Goal: Consume media (video, audio): Consume media (video, audio)

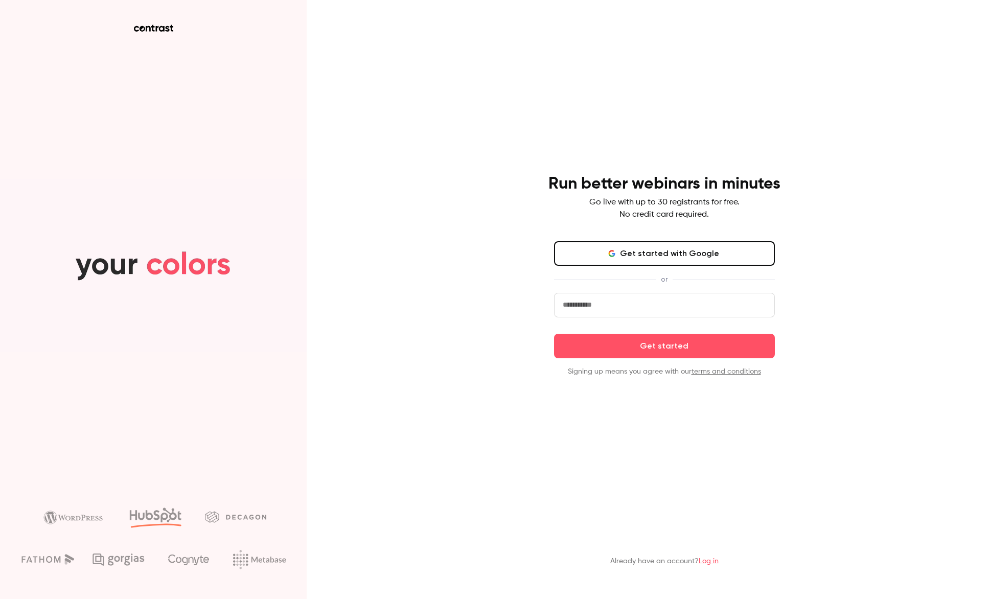
click at [711, 562] on link "Log in" at bounding box center [709, 561] width 20 height 7
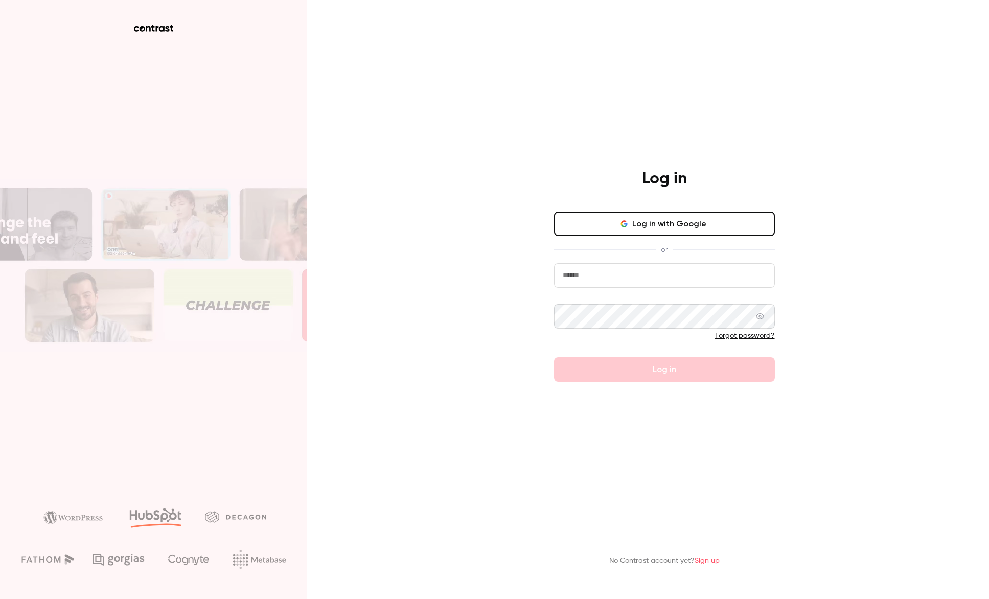
click at [673, 225] on button "Log in with Google" at bounding box center [664, 224] width 221 height 25
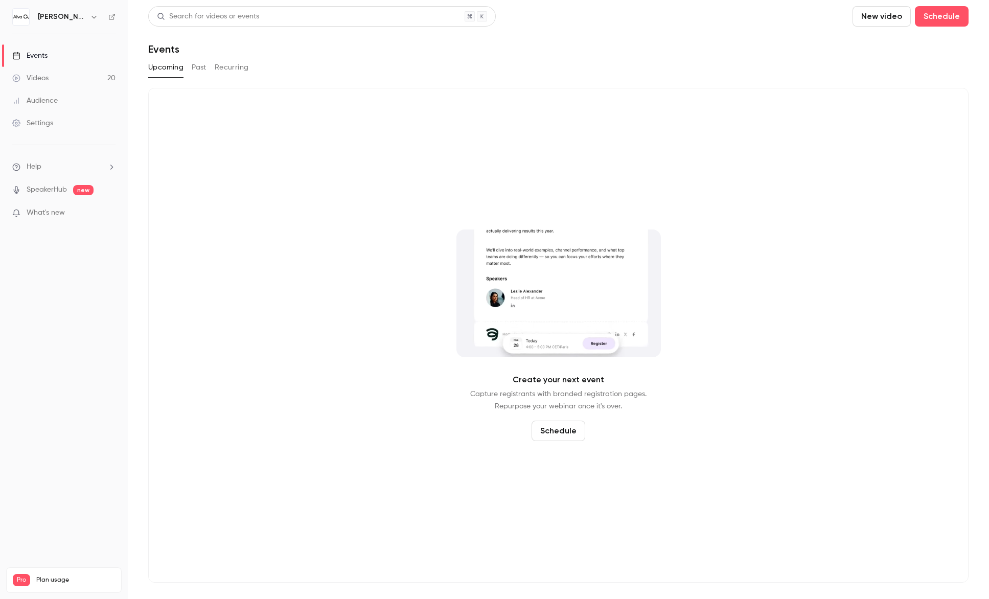
click at [69, 75] on link "Videos 20" at bounding box center [64, 78] width 128 height 22
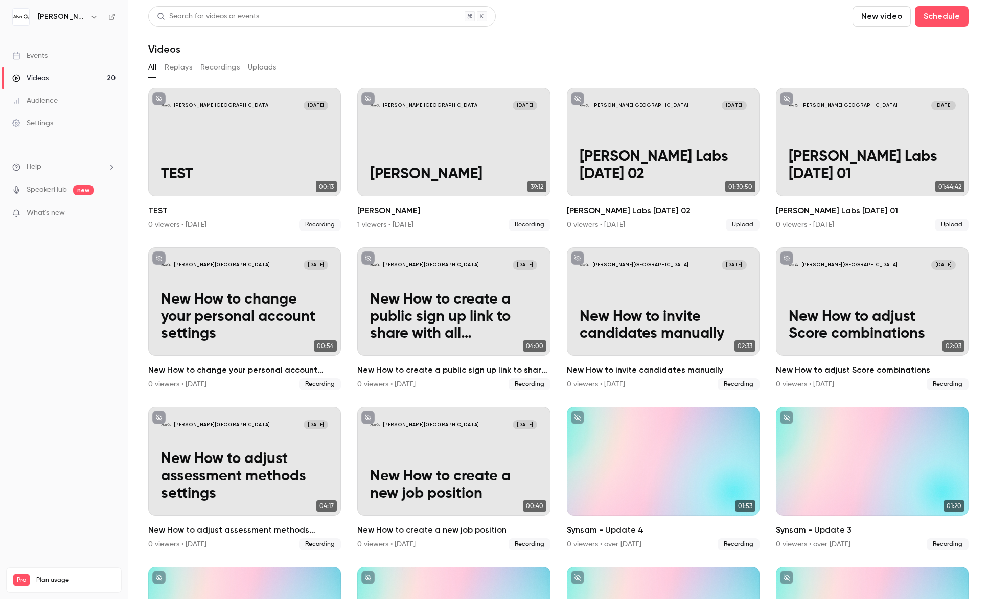
click at [51, 96] on div "Audience" at bounding box center [35, 101] width 46 height 10
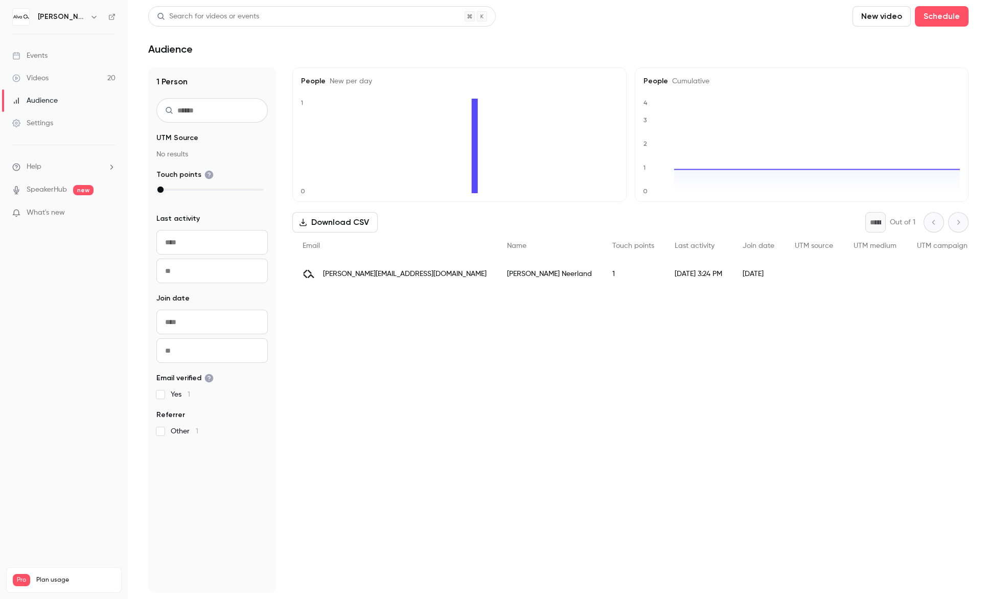
click at [42, 75] on div "Videos" at bounding box center [30, 78] width 36 height 10
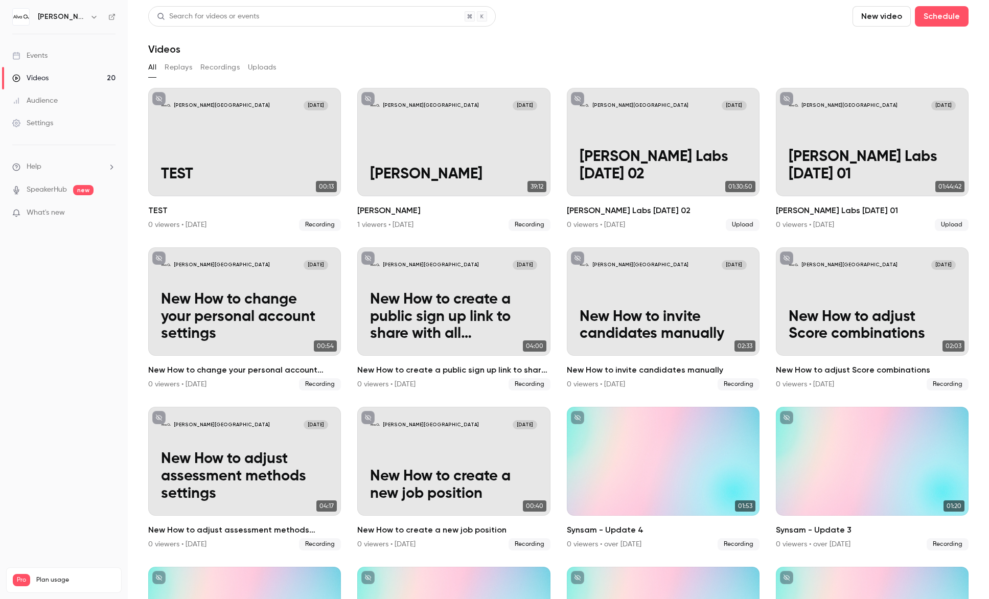
click at [93, 15] on icon "button" at bounding box center [94, 17] width 8 height 8
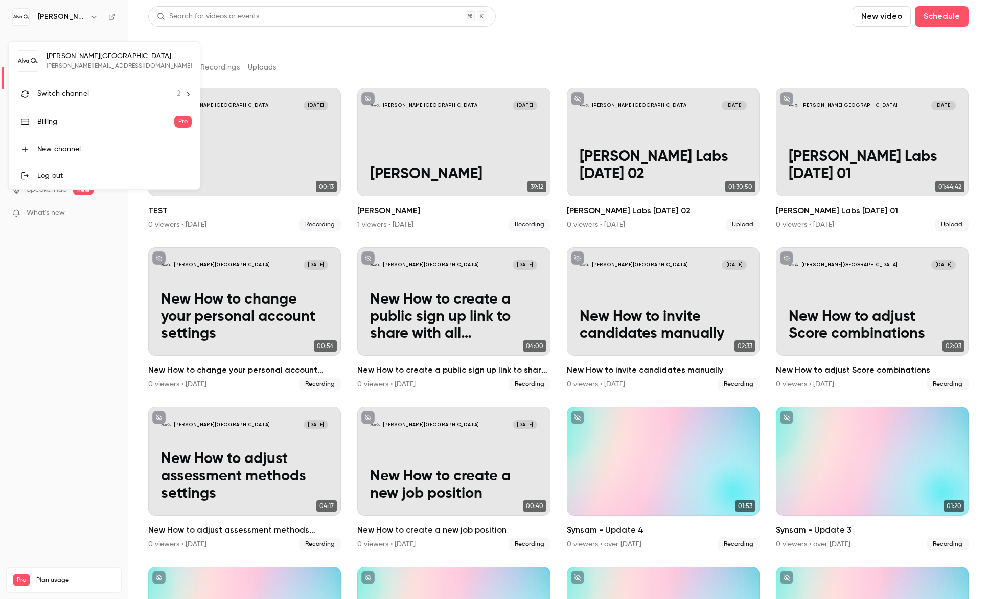
click at [96, 92] on div "Switch channel 2" at bounding box center [108, 93] width 143 height 11
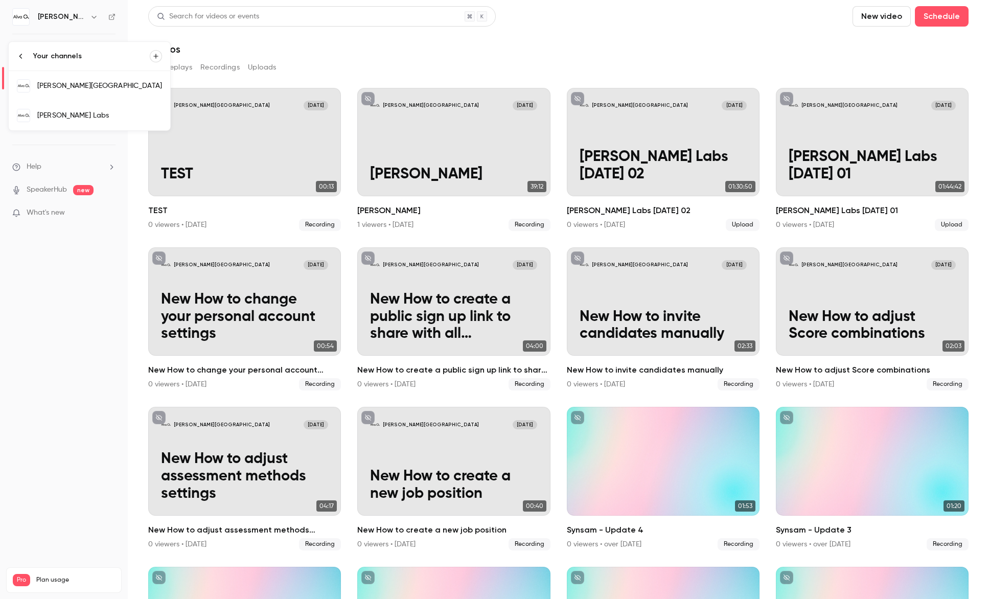
click at [85, 111] on div "[PERSON_NAME] Labs" at bounding box center [99, 115] width 125 height 10
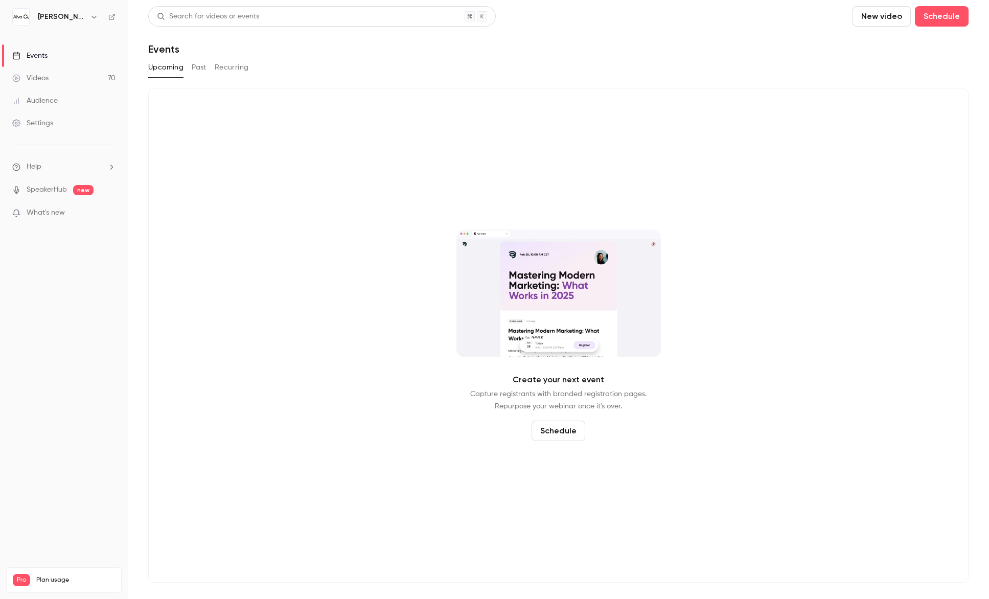
click at [63, 81] on link "Videos 70" at bounding box center [64, 78] width 128 height 22
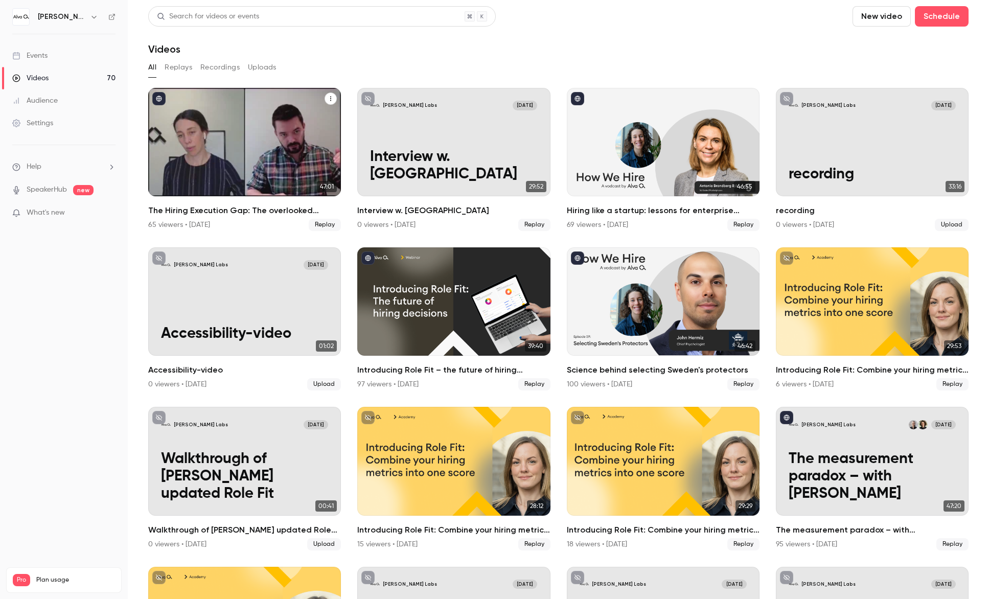
click at [255, 148] on div "The Hiring Execution Gap: The overlooked challenge holding teams back" at bounding box center [244, 142] width 193 height 108
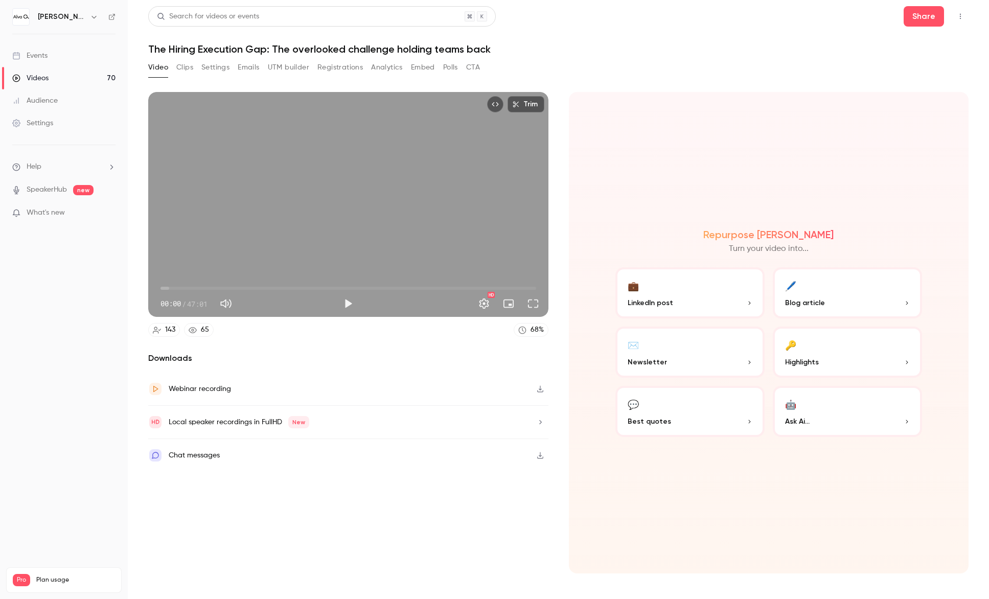
click at [185, 66] on button "Clips" at bounding box center [184, 67] width 17 height 16
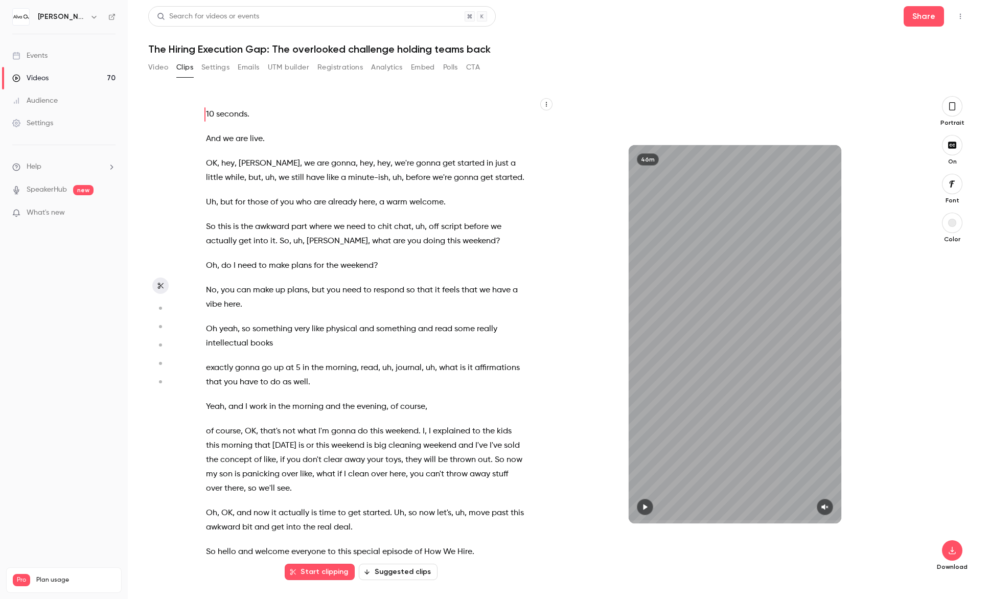
click at [402, 573] on button "Suggested clips" at bounding box center [398, 572] width 79 height 16
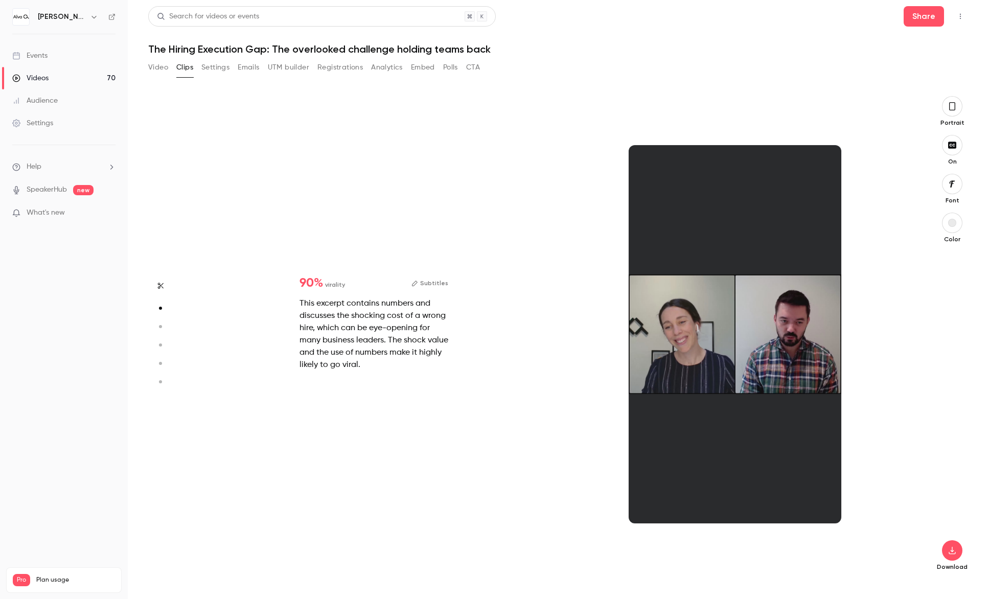
scroll to position [485, 0]
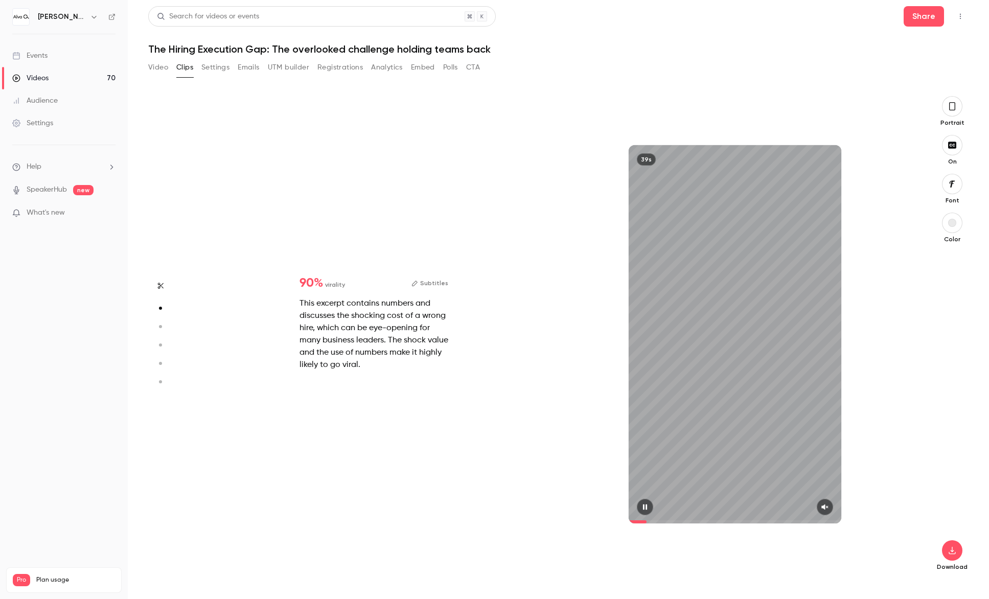
click at [827, 507] on icon "button" at bounding box center [825, 507] width 8 height 7
drag, startPoint x: 661, startPoint y: 520, endPoint x: 605, endPoint y: 524, distance: 55.9
click at [605, 524] on div "39s" at bounding box center [735, 334] width 361 height 476
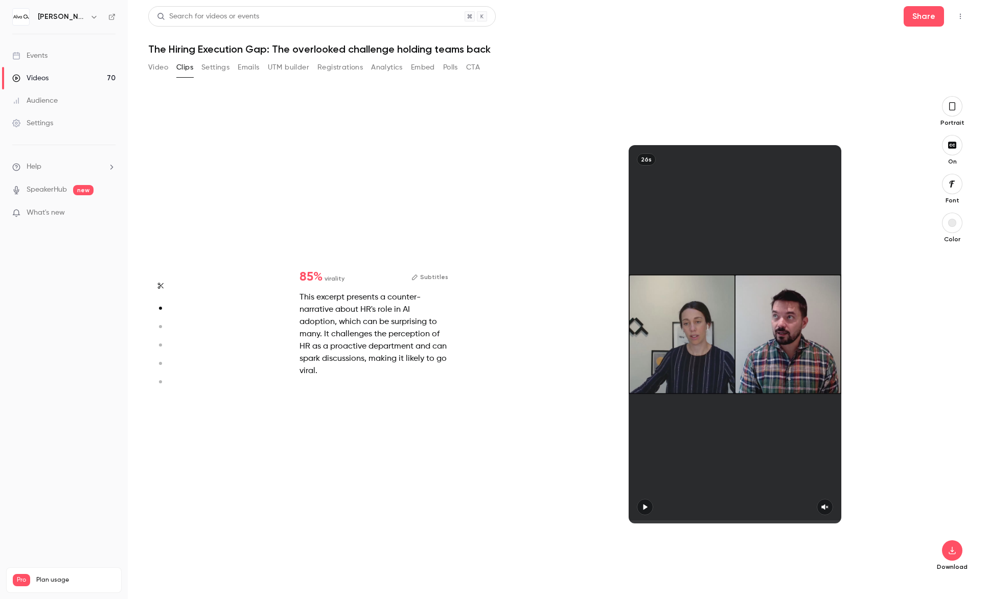
type input "*"
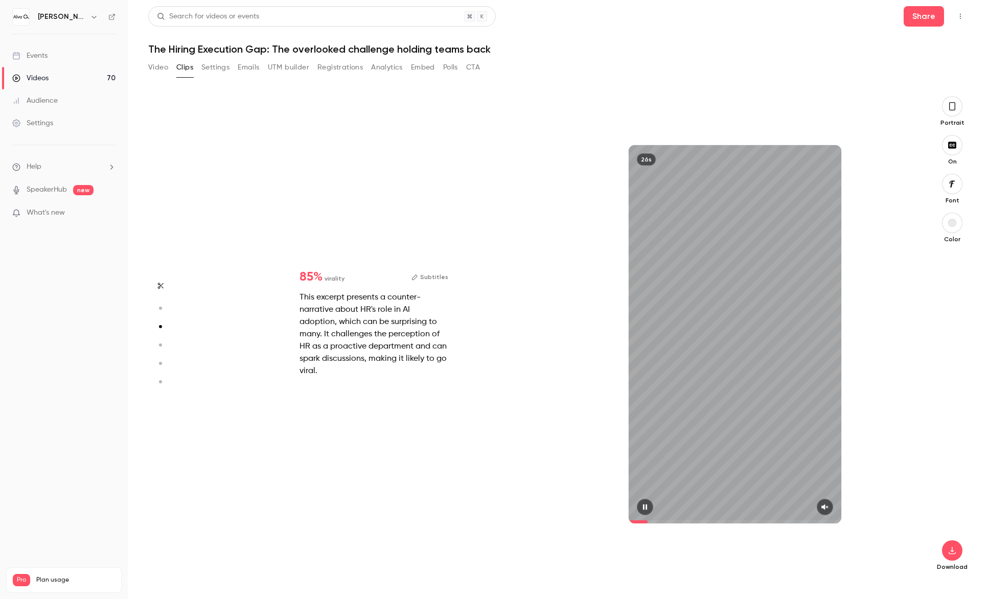
click at [825, 508] on icon "button" at bounding box center [825, 507] width 8 height 7
drag, startPoint x: 650, startPoint y: 521, endPoint x: 577, endPoint y: 504, distance: 75.5
click at [600, 515] on div "26s" at bounding box center [735, 334] width 361 height 476
type input "*"
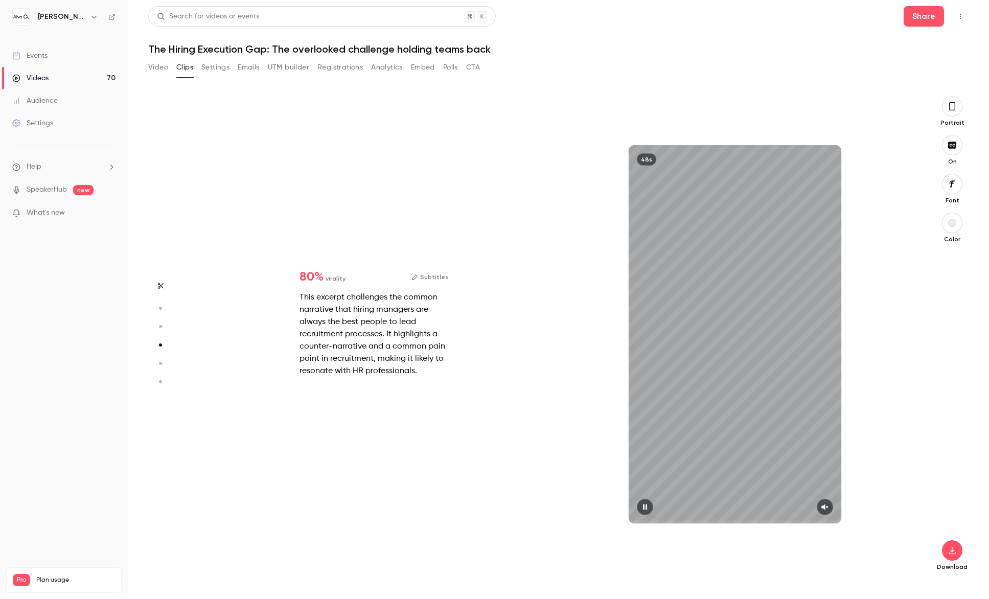
click at [827, 509] on icon "button" at bounding box center [825, 507] width 8 height 7
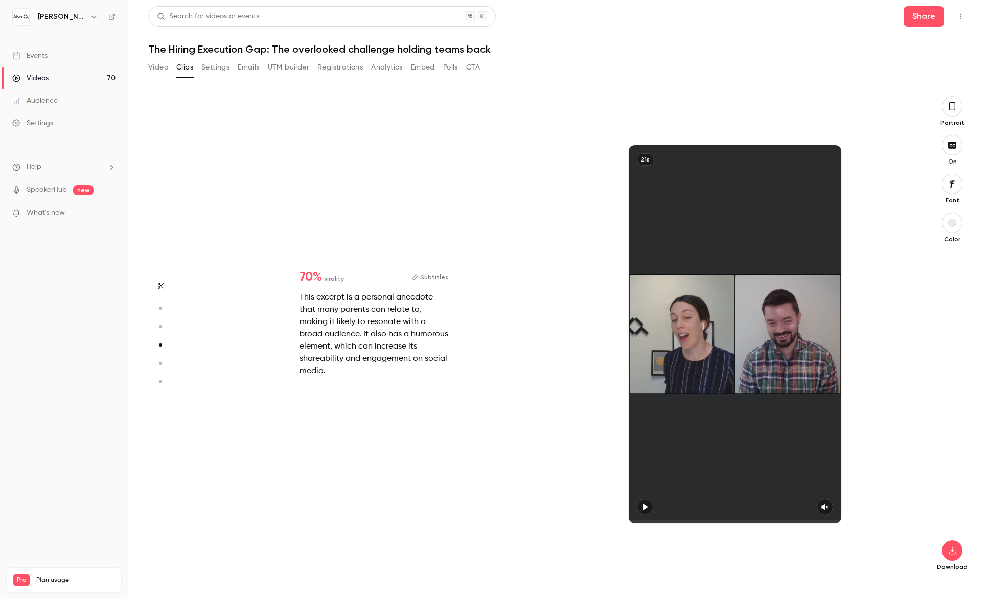
type input "*"
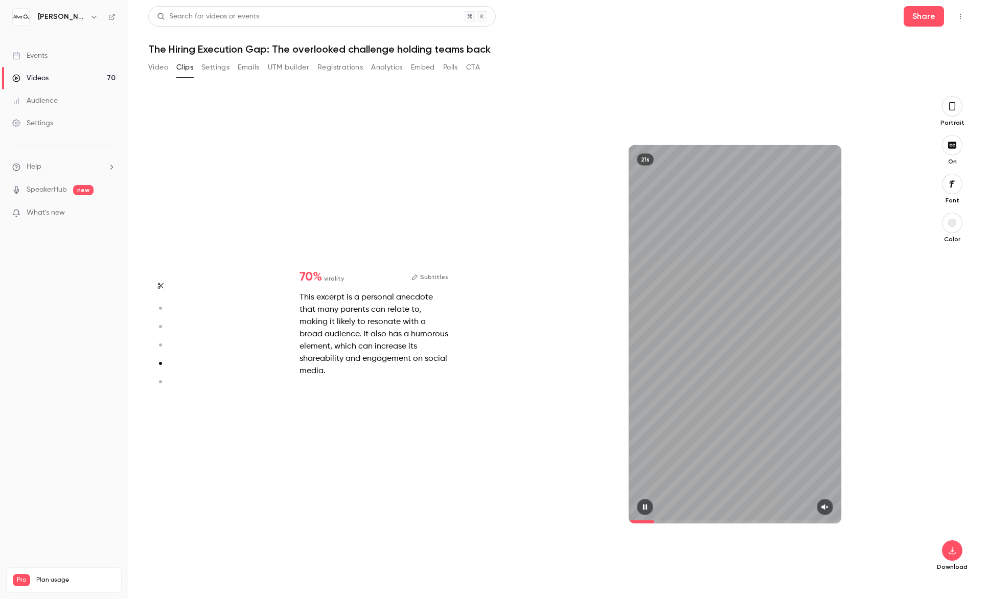
click at [823, 507] on icon "button" at bounding box center [825, 508] width 7 height 6
type input "*"
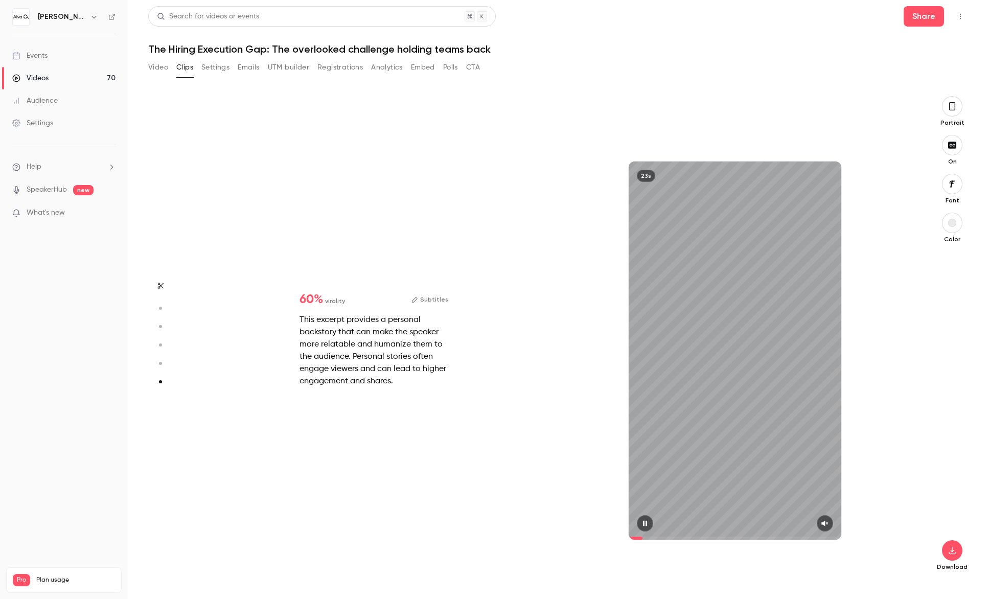
click at [825, 524] on icon "button" at bounding box center [825, 523] width 8 height 7
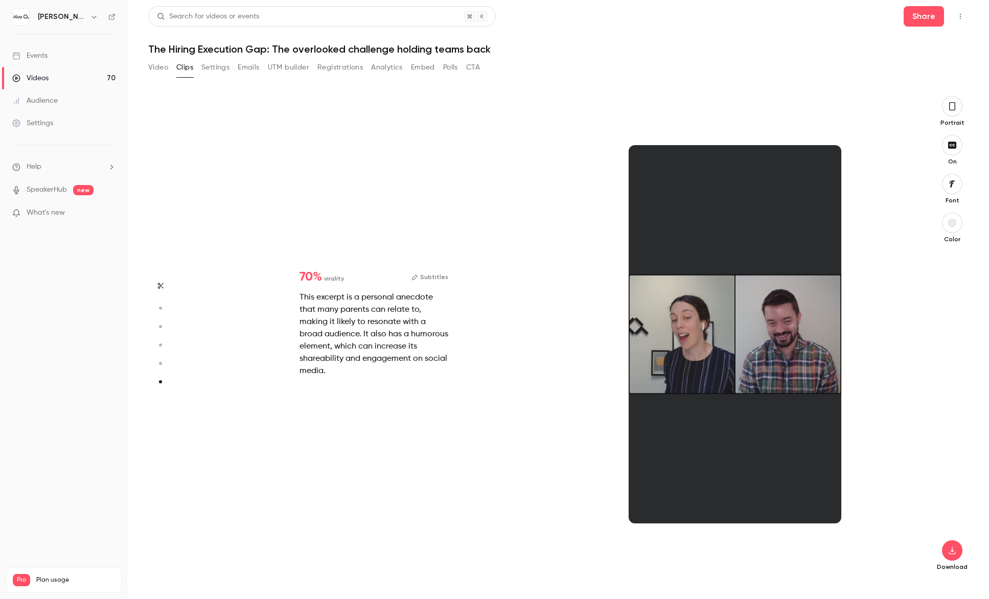
type input "*"
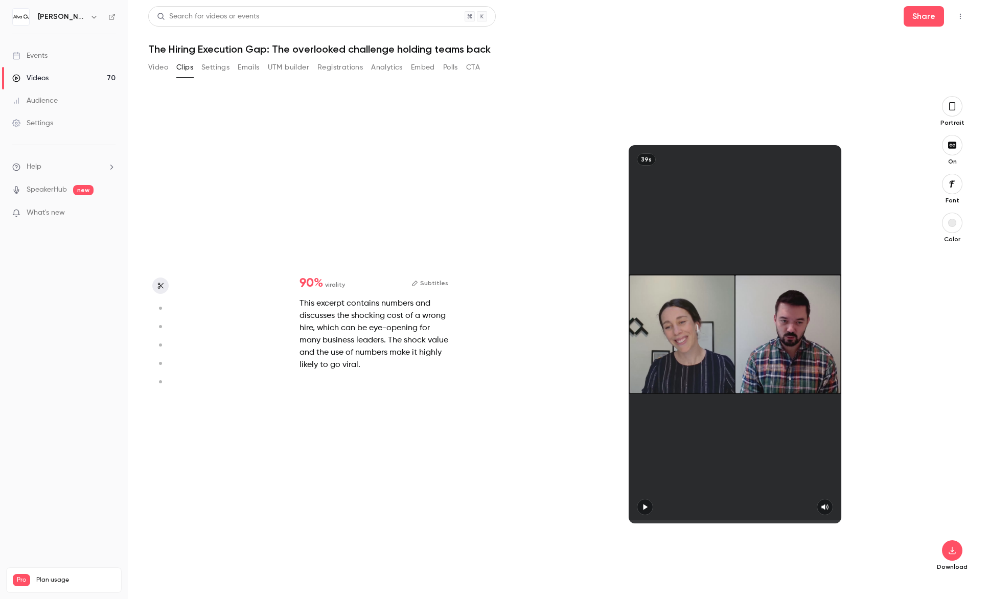
scroll to position [485, 0]
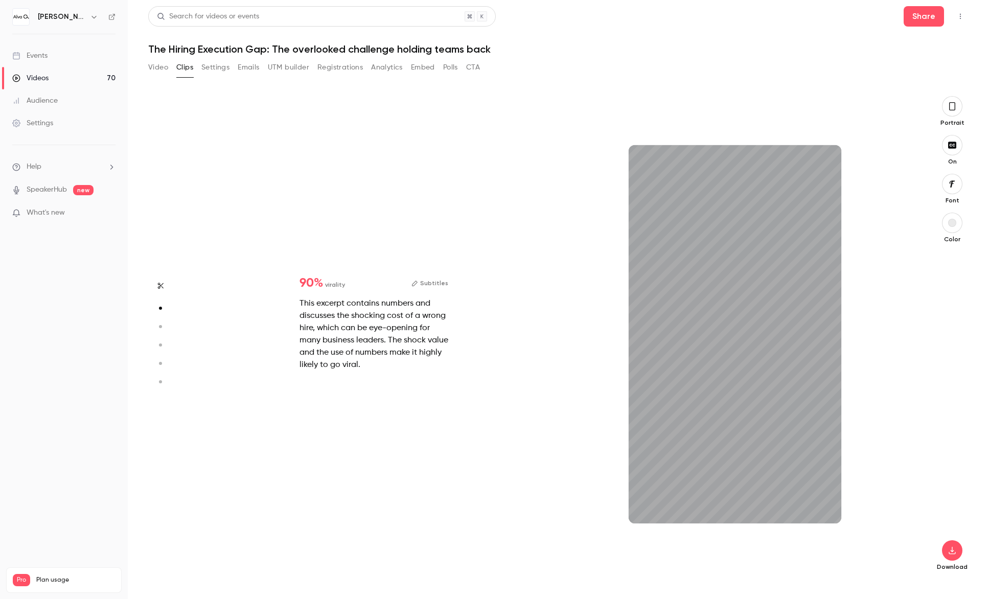
click at [158, 284] on icon "button" at bounding box center [161, 286] width 6 height 6
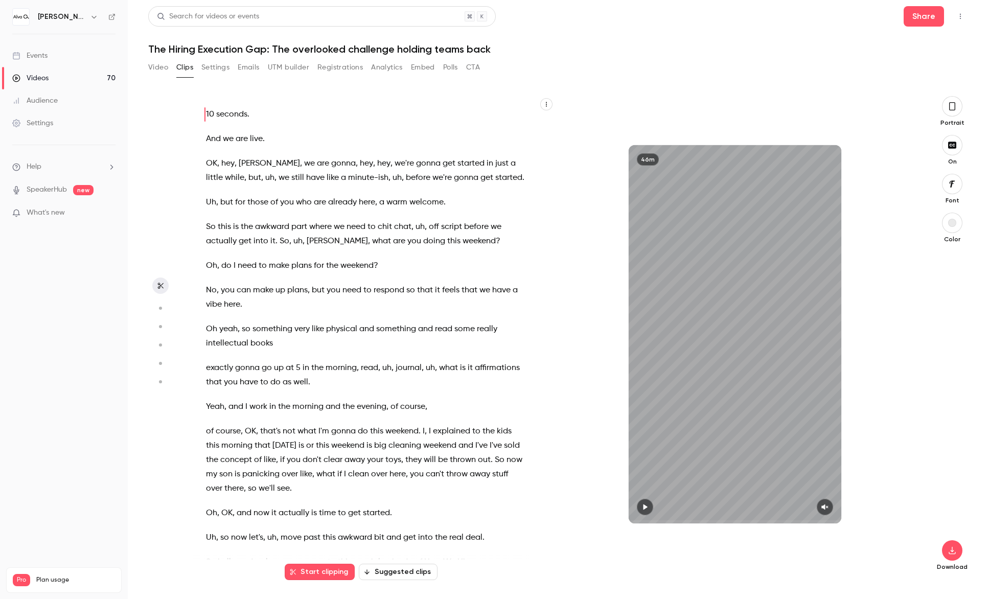
scroll to position [0, 0]
click at [159, 305] on icon "button" at bounding box center [159, 308] width 9 height 7
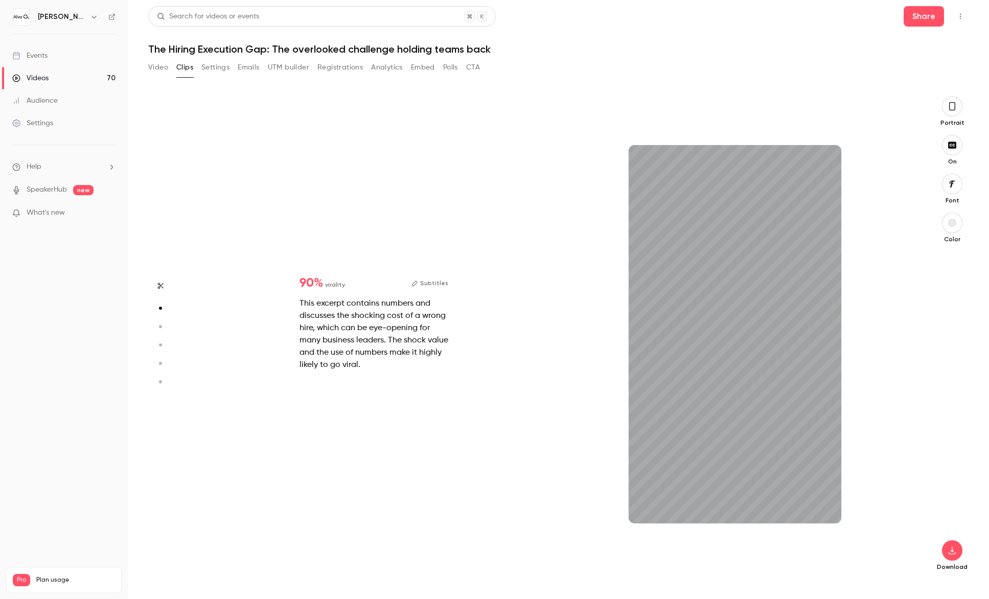
scroll to position [485, 0]
click at [762, 431] on div "39s" at bounding box center [735, 334] width 213 height 378
click at [954, 104] on icon "button" at bounding box center [952, 106] width 8 height 11
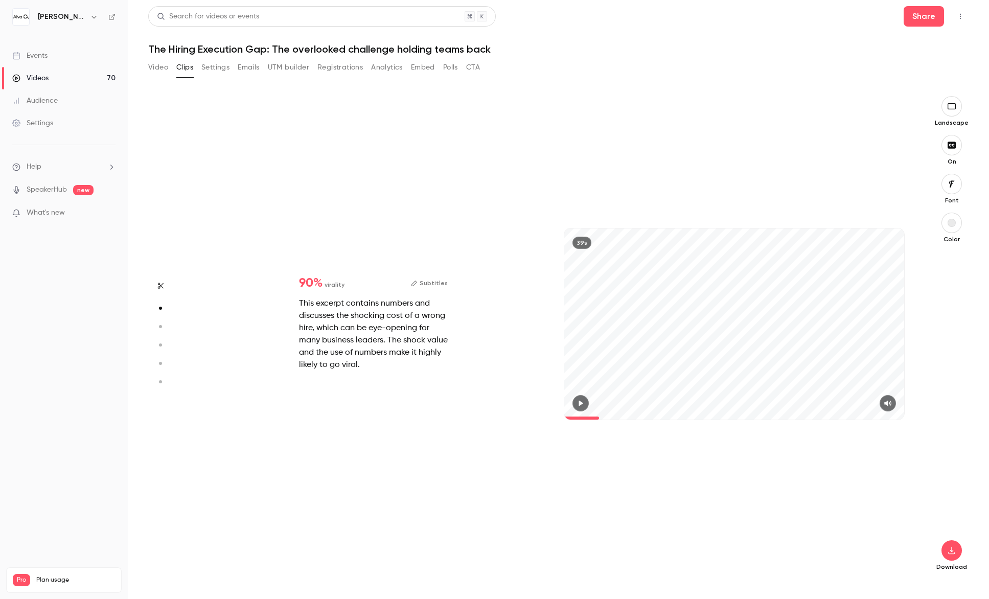
click at [954, 104] on icon "button" at bounding box center [951, 106] width 11 height 8
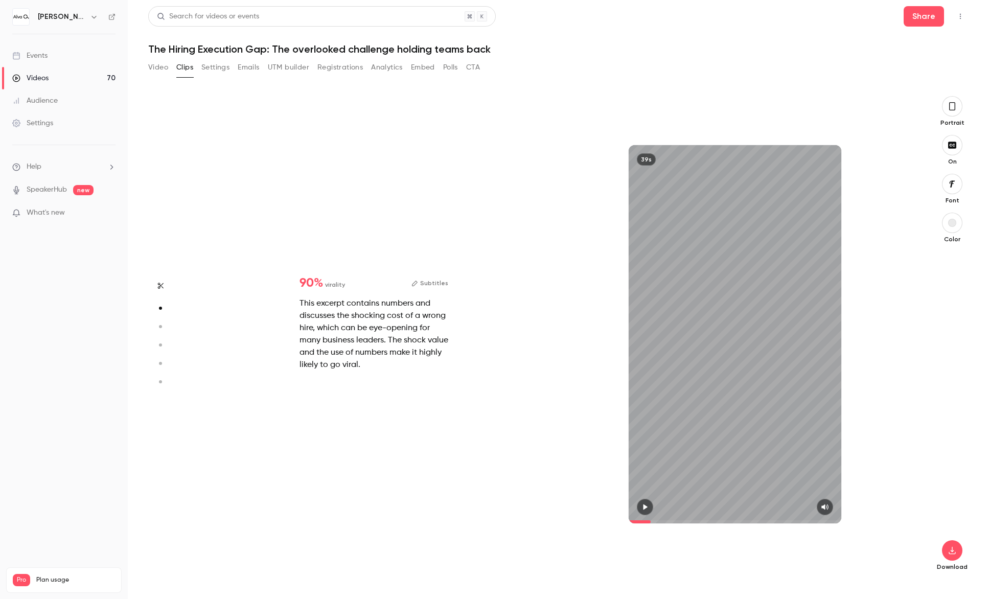
click at [954, 104] on icon "button" at bounding box center [952, 106] width 8 height 11
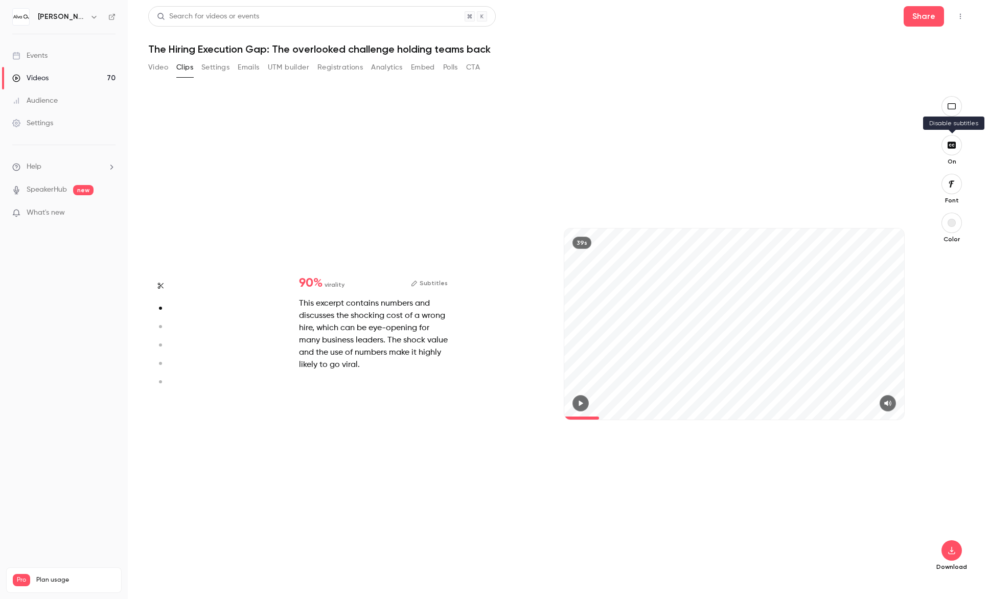
click at [954, 147] on icon "button" at bounding box center [952, 145] width 8 height 7
click at [954, 144] on icon "button" at bounding box center [953, 145] width 3 height 3
click at [418, 281] on icon "button" at bounding box center [414, 283] width 7 height 7
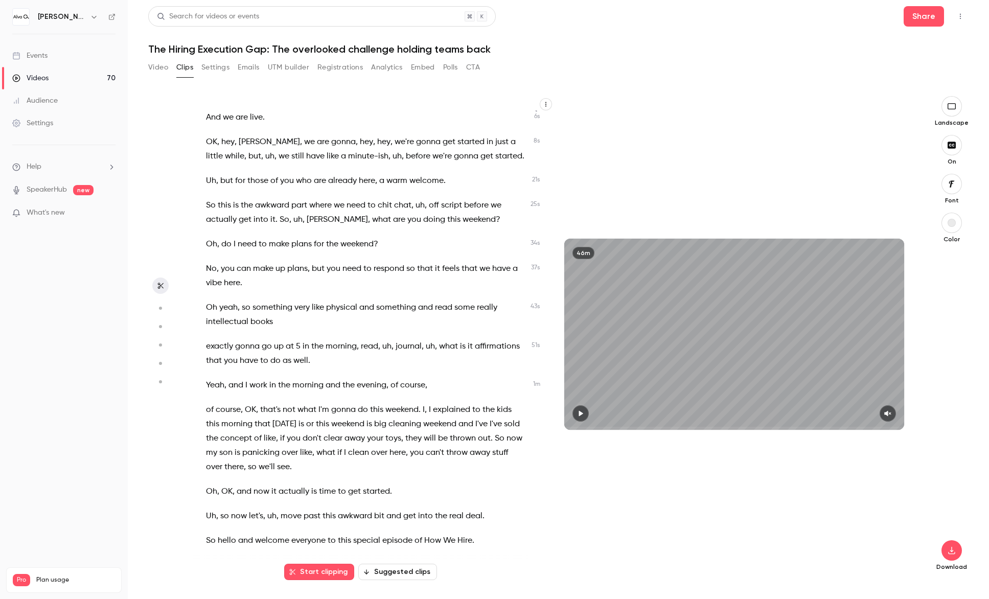
scroll to position [26, 0]
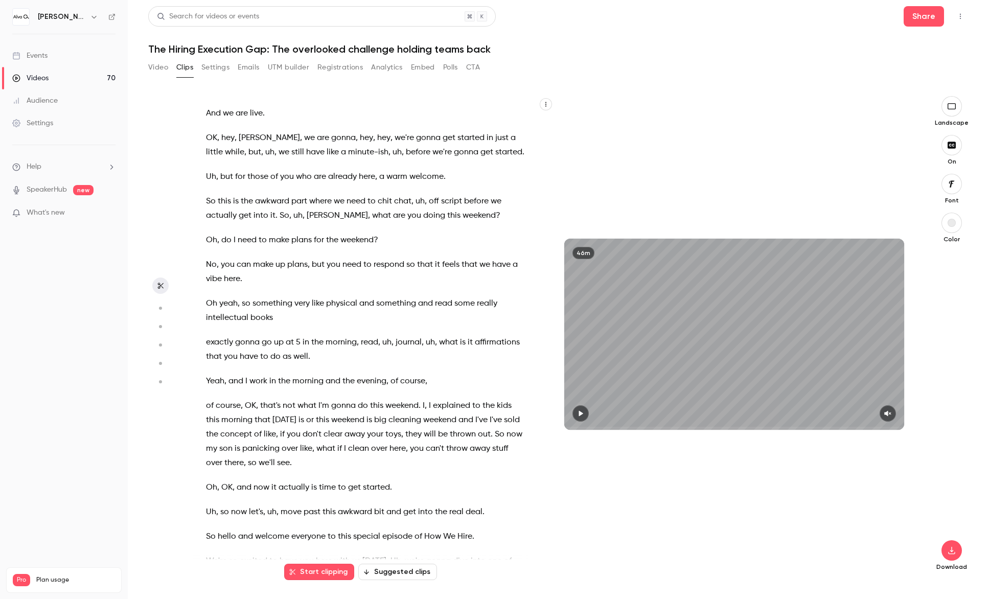
click at [162, 308] on icon "button" at bounding box center [159, 308] width 9 height 7
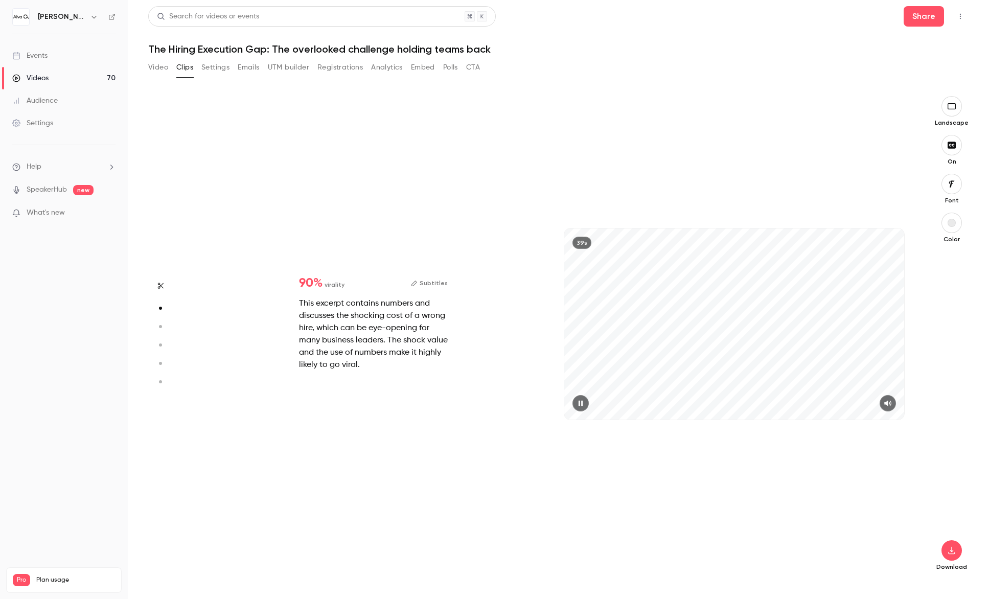
scroll to position [485, 0]
click at [345, 304] on div "This excerpt contains numbers and discusses the shocking cost of a wrong hire, …" at bounding box center [373, 335] width 149 height 74
click at [433, 284] on button "Subtitles" at bounding box center [429, 283] width 37 height 12
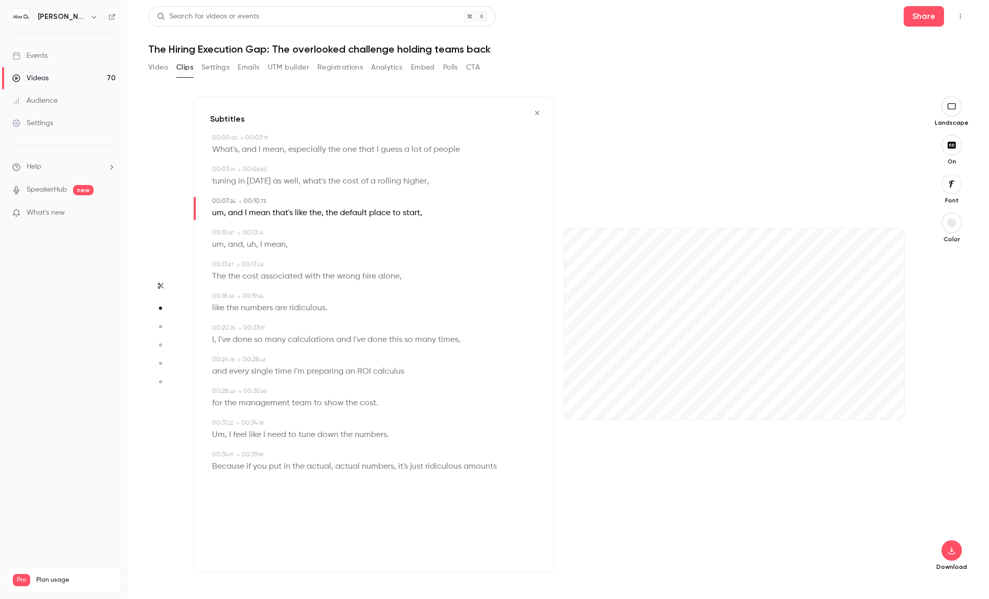
click at [327, 240] on div "um , and , uh , I mean ," at bounding box center [374, 245] width 325 height 14
click at [394, 186] on span "rolling" at bounding box center [390, 181] width 24 height 14
type input "***"
click at [387, 198] on button "Edit" at bounding box center [383, 200] width 35 height 16
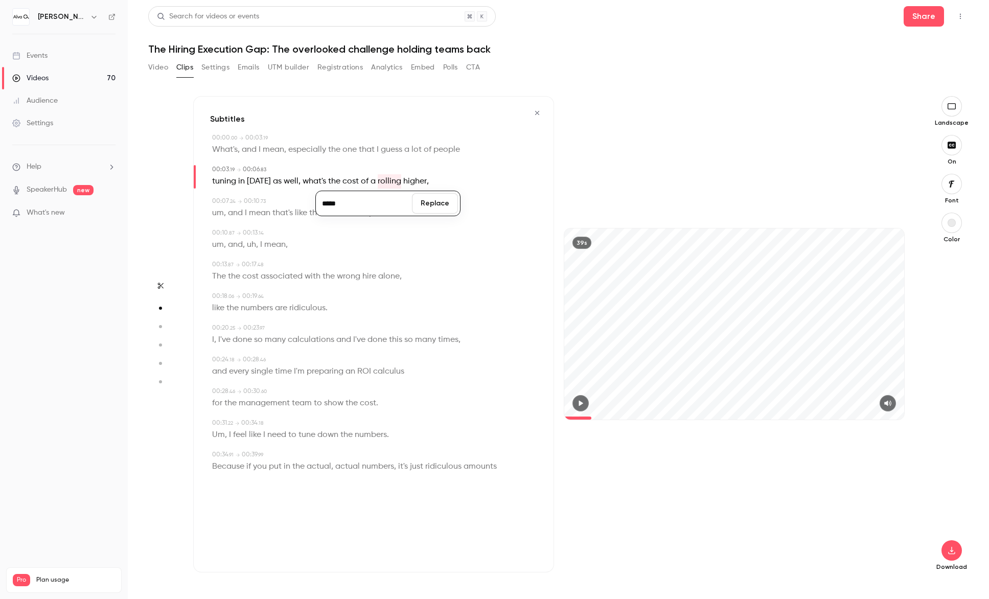
type input "*****"
click at [431, 203] on button "Replace" at bounding box center [435, 203] width 46 height 20
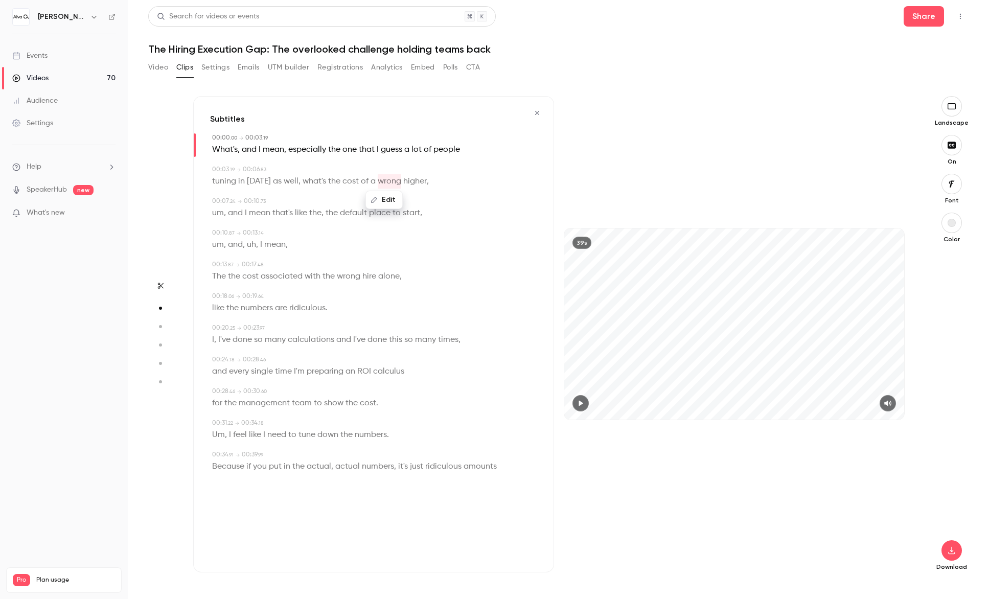
click at [409, 181] on span "higher" at bounding box center [415, 181] width 24 height 14
type input "***"
click at [404, 202] on button "Edit" at bounding box center [409, 200] width 35 height 16
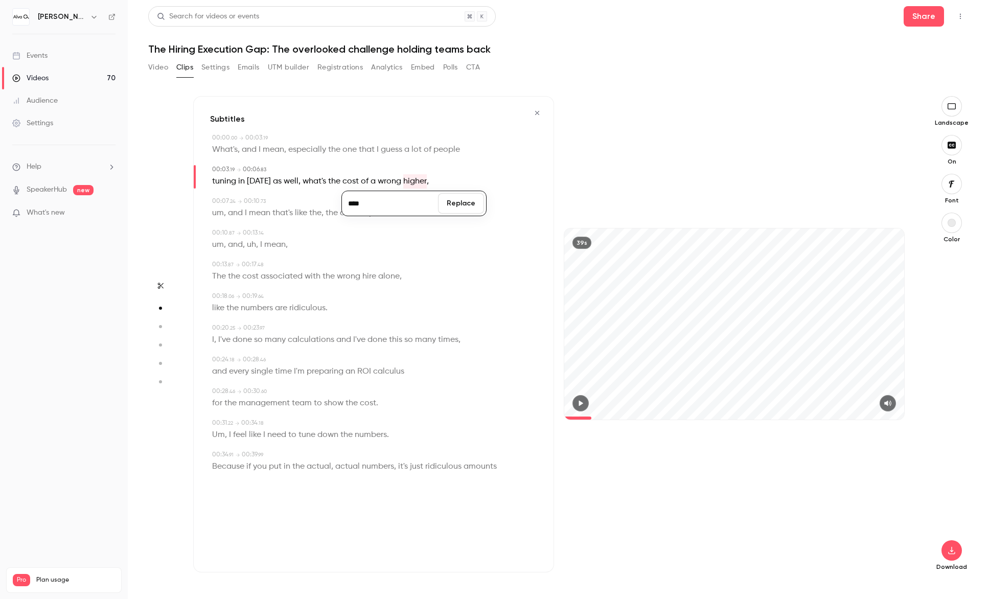
type input "****"
click at [460, 202] on button "Replace" at bounding box center [461, 203] width 46 height 20
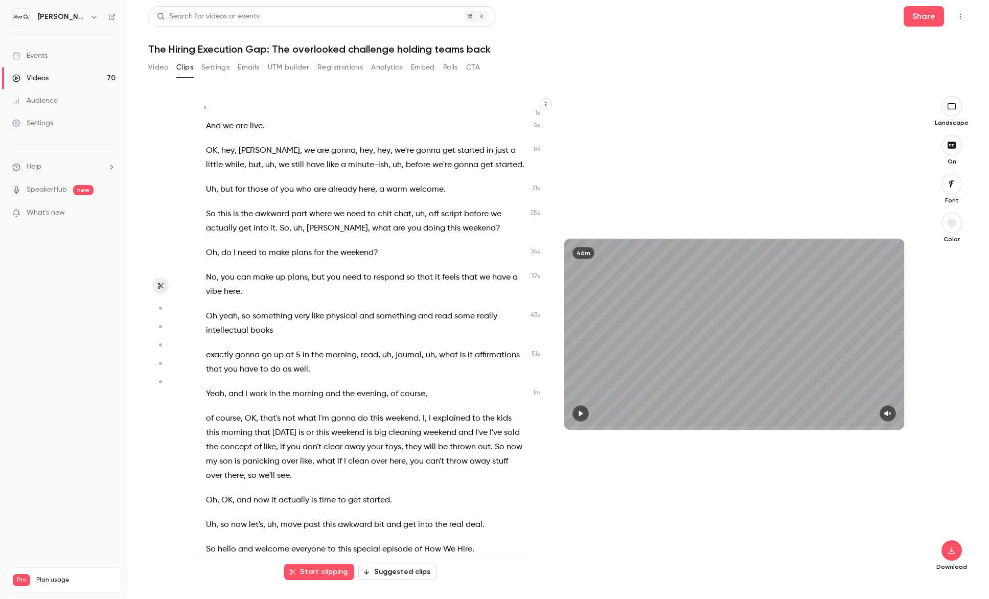
scroll to position [15, 0]
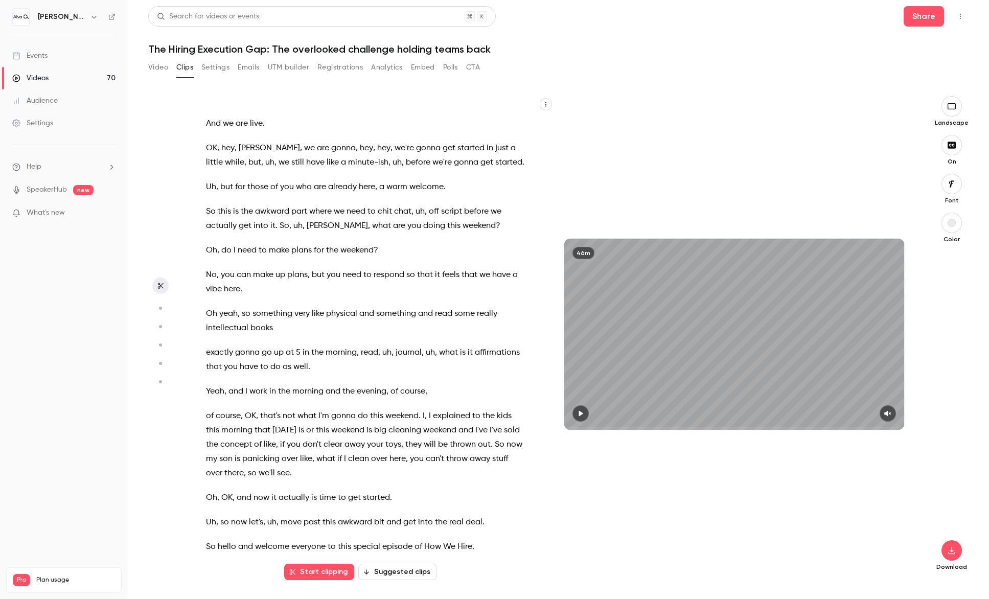
click at [165, 308] on button "button" at bounding box center [160, 308] width 16 height 16
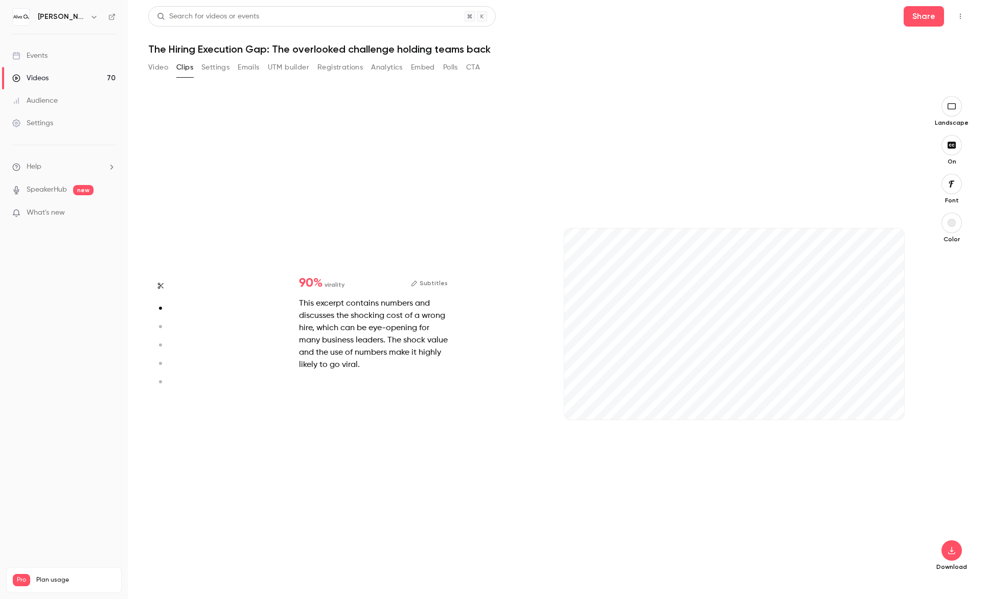
scroll to position [485, 0]
click at [430, 282] on button "Subtitles" at bounding box center [429, 283] width 37 height 12
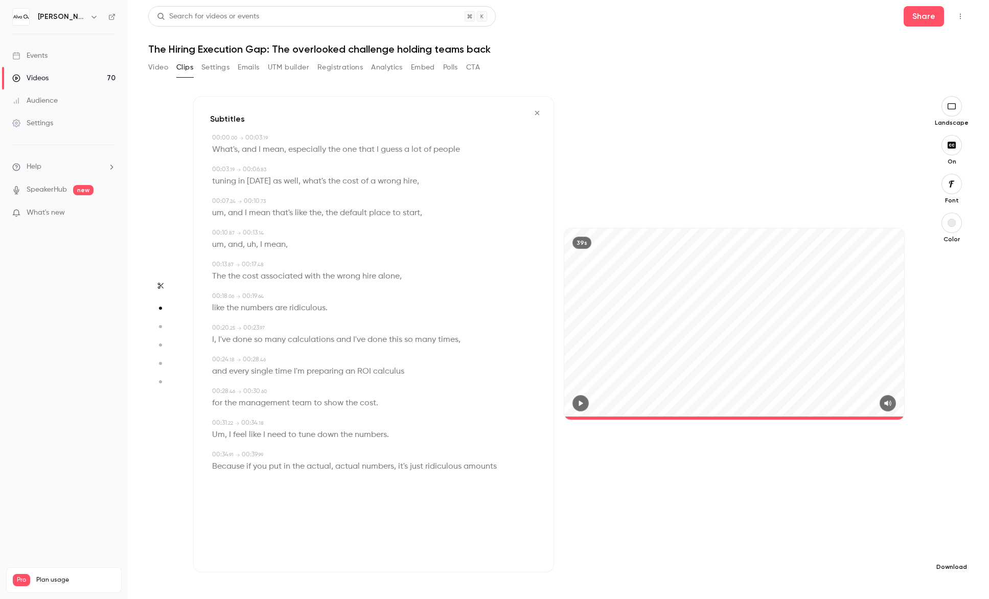
click at [950, 550] on icon "button" at bounding box center [952, 551] width 12 height 8
click at [895, 533] on span "Full HD" at bounding box center [875, 531] width 117 height 11
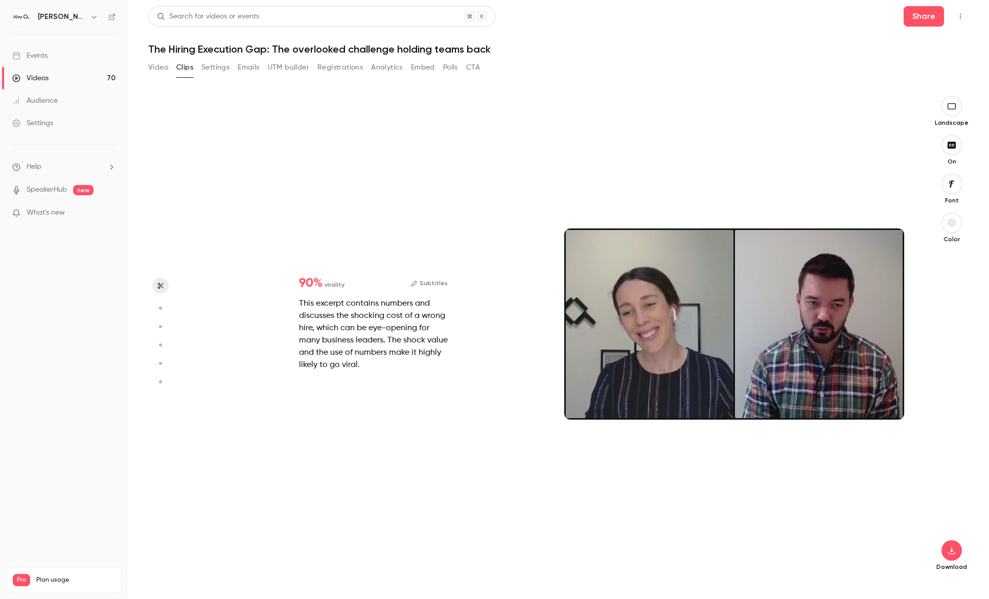
scroll to position [0, 0]
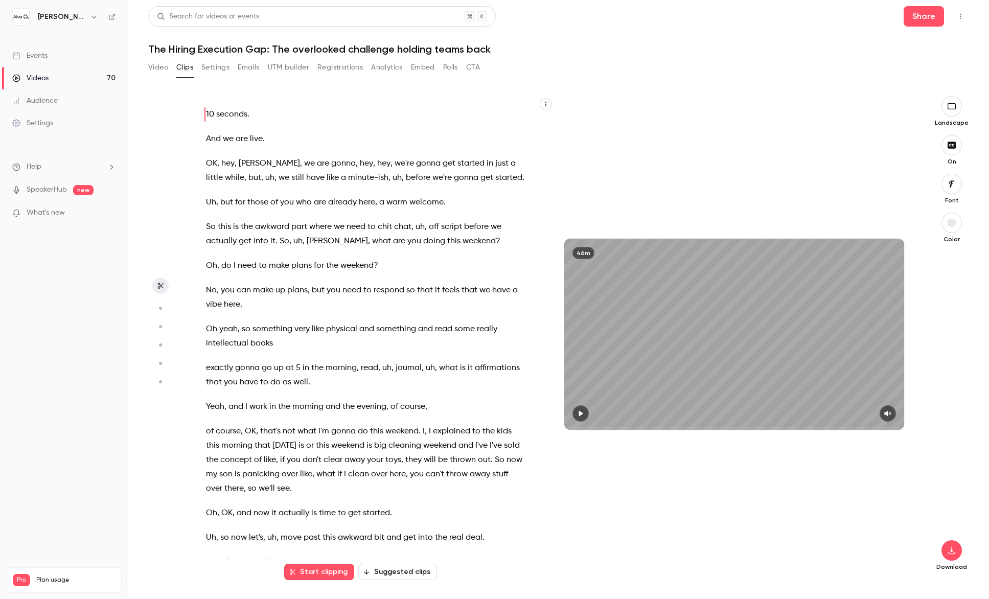
click at [159, 307] on circle "button" at bounding box center [160, 308] width 3 height 3
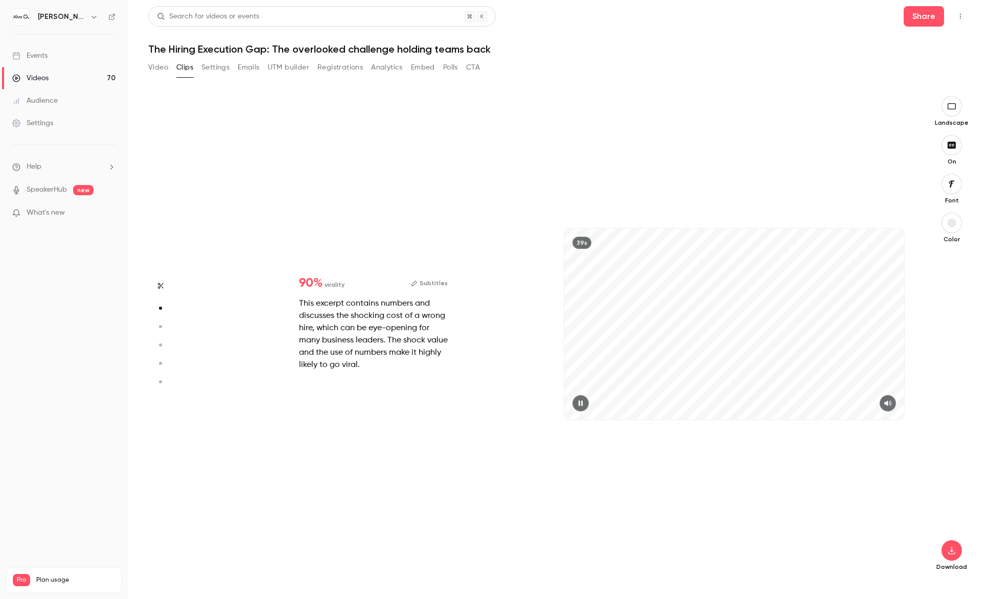
scroll to position [485, 0]
click at [426, 282] on button "Subtitles" at bounding box center [429, 283] width 37 height 12
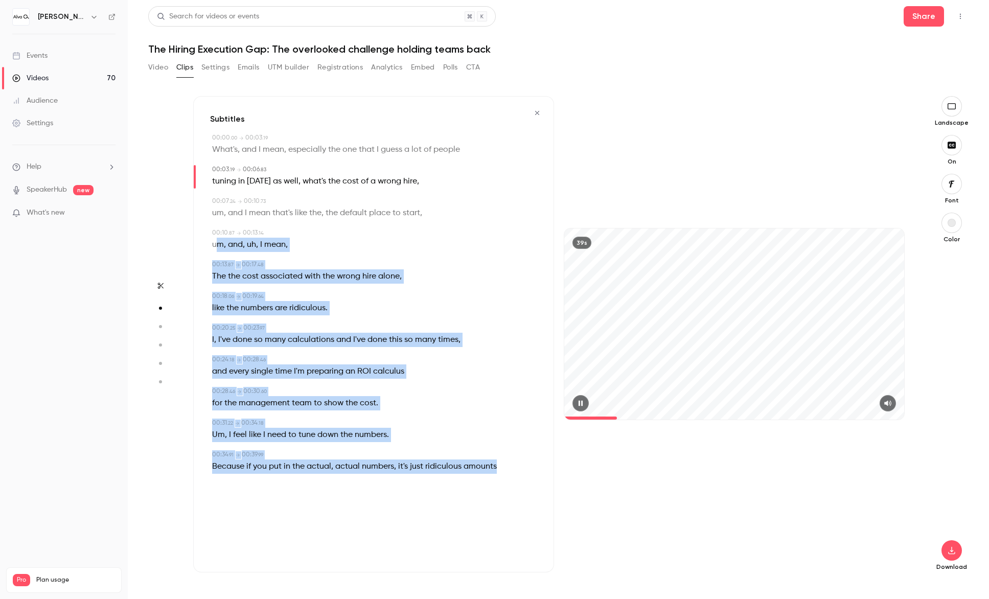
drag, startPoint x: 512, startPoint y: 469, endPoint x: 215, endPoint y: 248, distance: 370.2
click at [215, 248] on div "Subtitles 00:00 . 00 → 00:03 . 19 What's , and I mean , especially the one that…" at bounding box center [373, 334] width 361 height 476
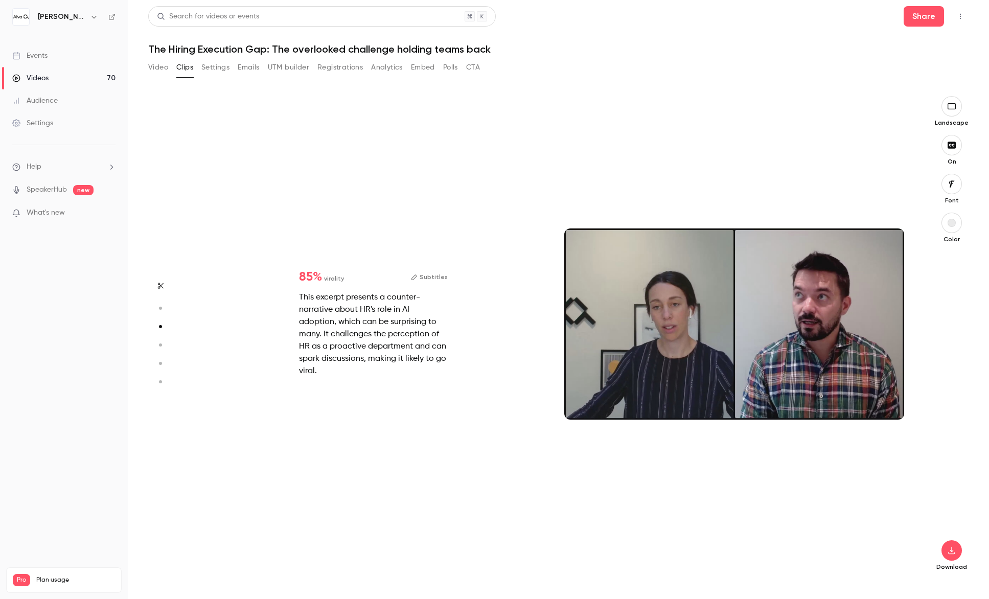
type input "*"
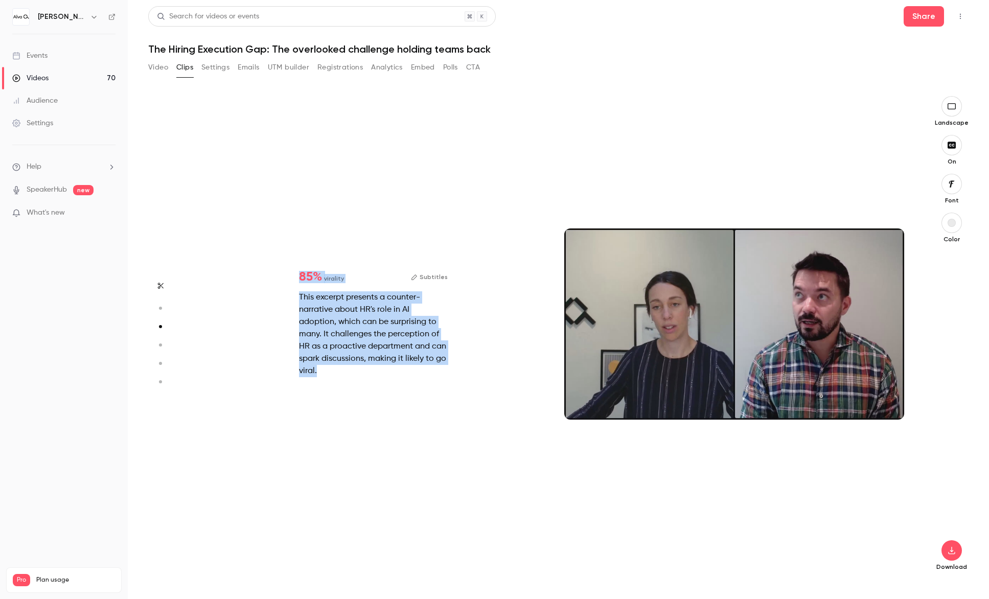
scroll to position [969, 0]
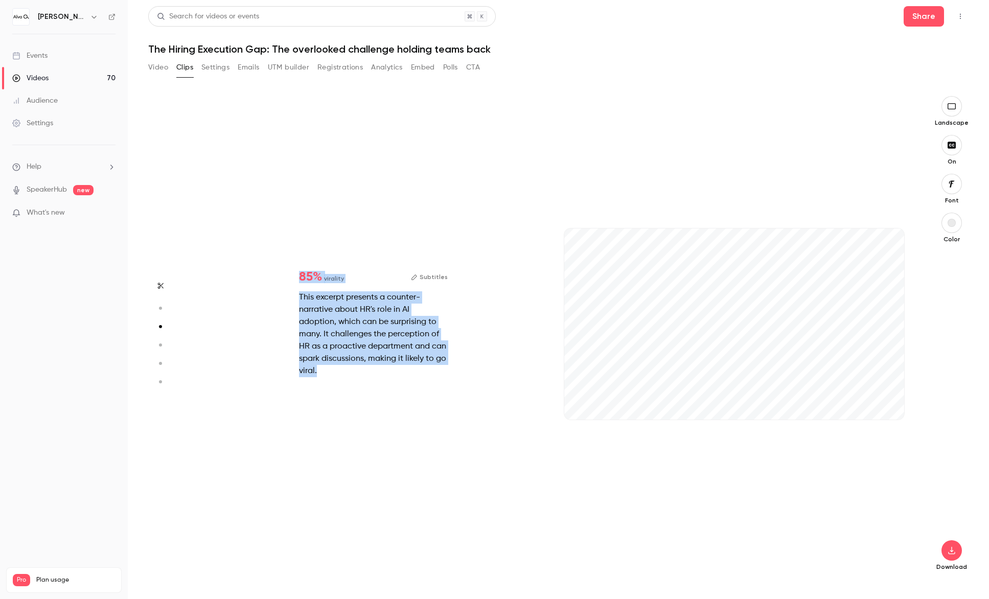
drag, startPoint x: 203, startPoint y: 135, endPoint x: 362, endPoint y: 442, distance: 345.7
click at [362, 442] on div "Start clipping Suggested clips 46m 90 % virality Subtitles This excerpt contain…" at bounding box center [553, 347] width 721 height 503
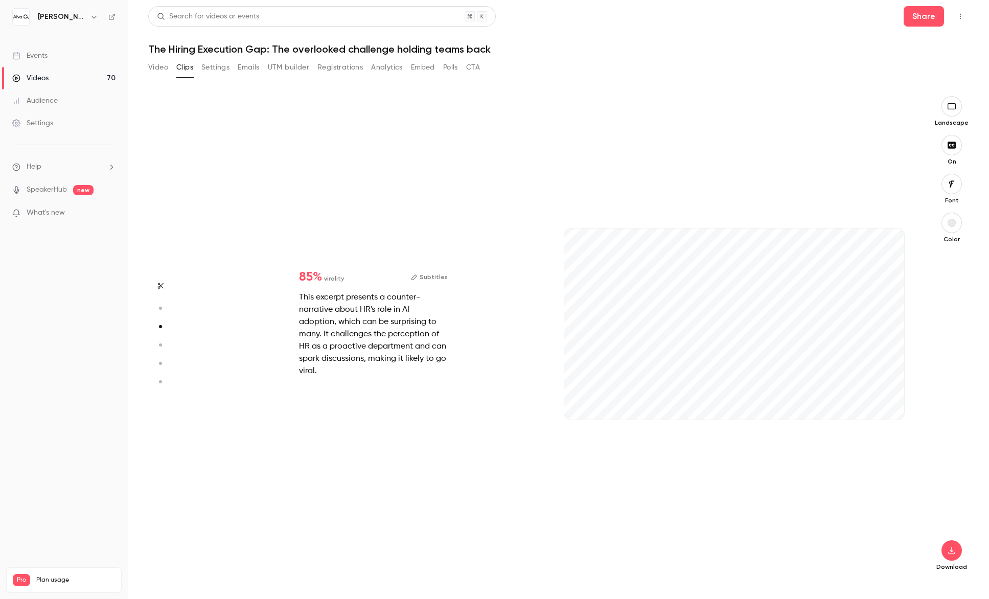
click at [157, 306] on icon "button" at bounding box center [159, 308] width 9 height 7
click at [162, 309] on icon "button" at bounding box center [159, 308] width 9 height 7
click at [160, 306] on icon "button" at bounding box center [159, 308] width 9 height 7
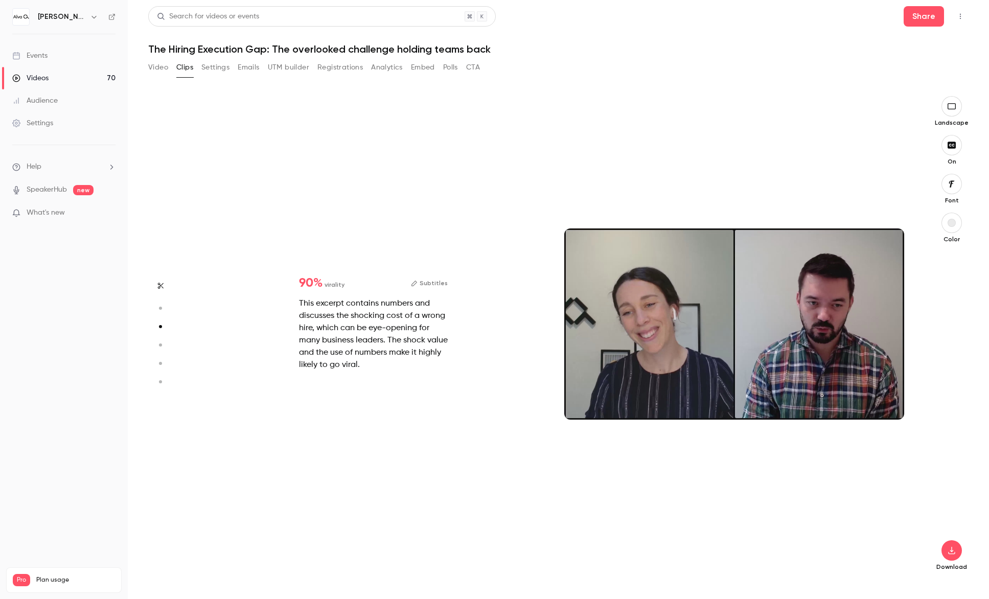
type input "*"
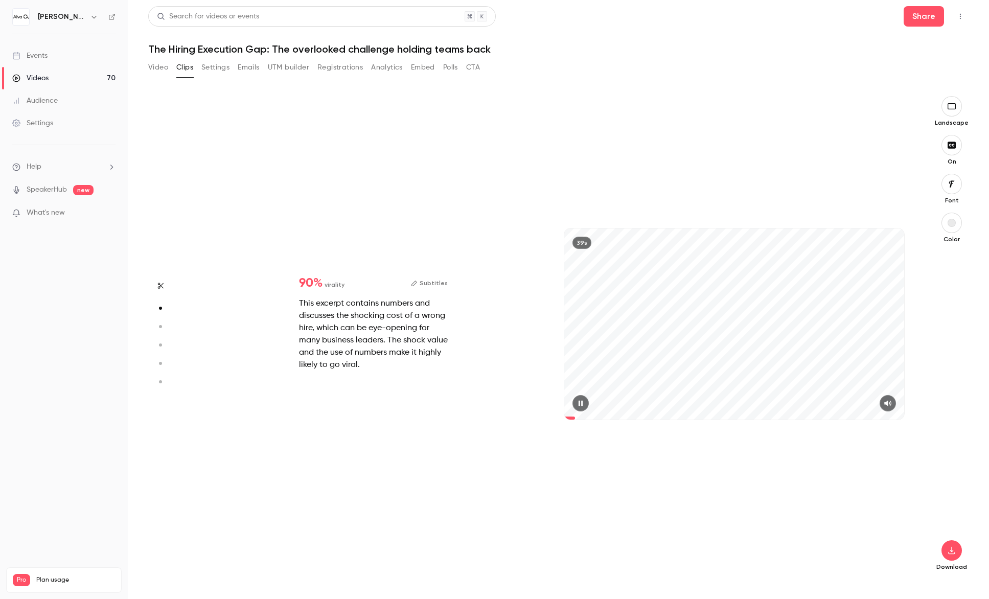
click at [431, 280] on button "Subtitles" at bounding box center [429, 283] width 37 height 12
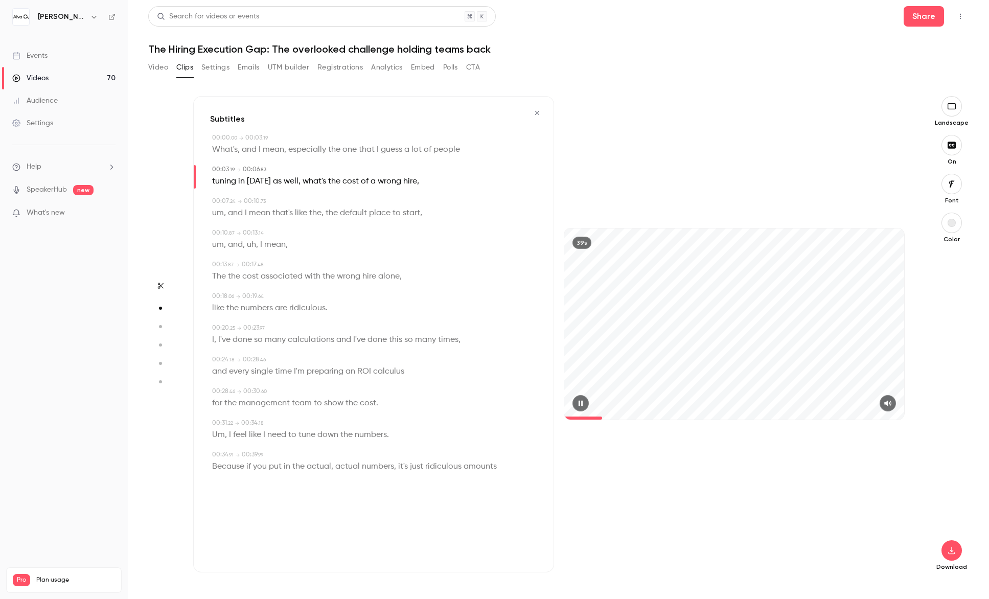
click at [584, 403] on icon "button" at bounding box center [581, 403] width 8 height 7
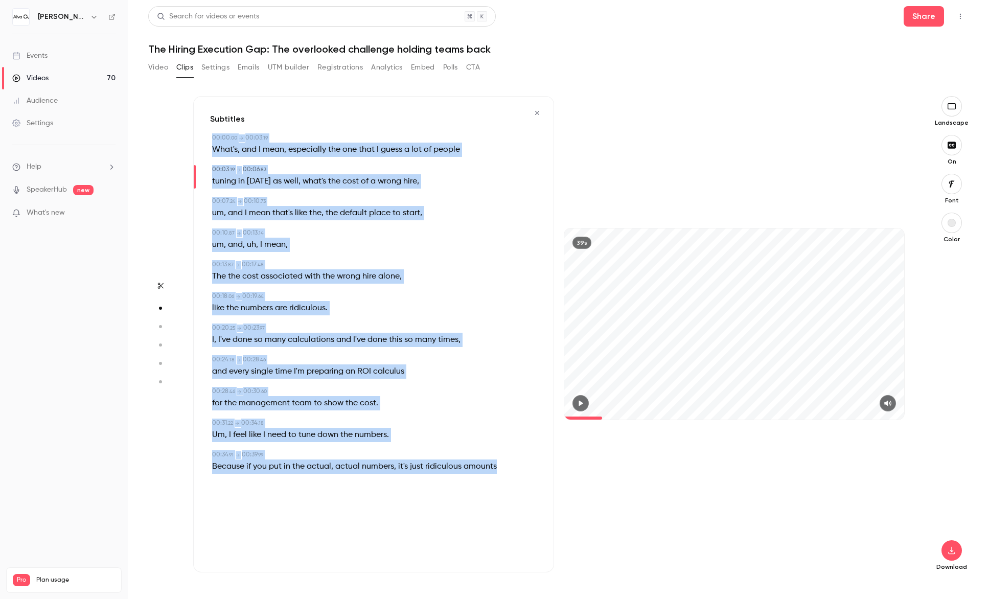
drag, startPoint x: 204, startPoint y: 134, endPoint x: 503, endPoint y: 463, distance: 444.1
click at [503, 463] on div "Subtitles 00:00 . 00 → 00:03 . 19 What's , and I mean , especially the one that…" at bounding box center [373, 334] width 361 height 476
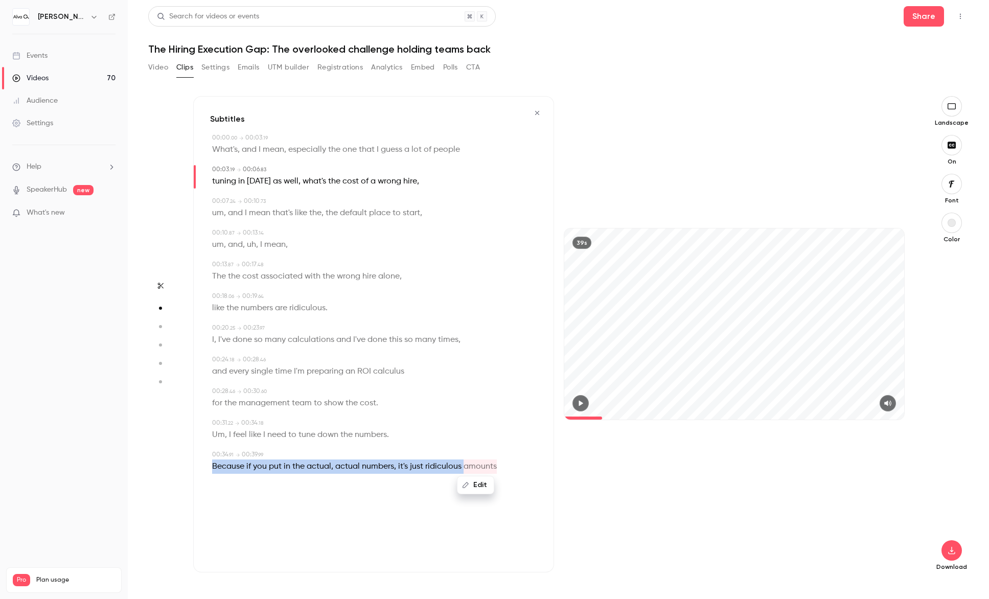
copy p "Because if you put in the actual , actual numbers , it's just ridiculous"
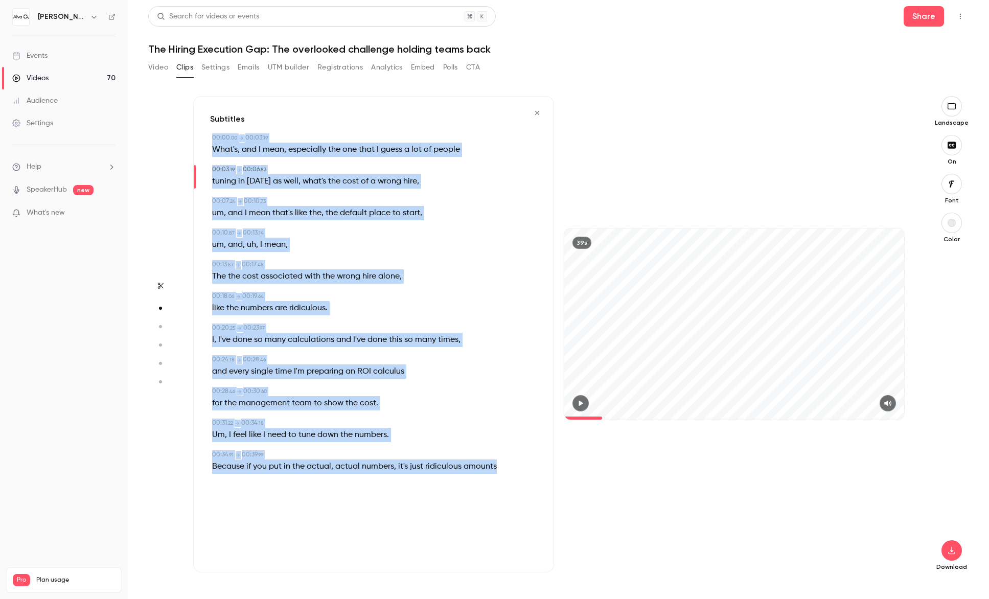
drag, startPoint x: 204, startPoint y: 138, endPoint x: 502, endPoint y: 479, distance: 452.9
click at [502, 479] on div "Subtitles 00:00 . 00 → 00:03 . 19 What's , and I mean , especially the one that…" at bounding box center [373, 334] width 361 height 476
copy div "74:32 . 51 → 15:25 . 83 Lore'i , dol S amet , consectetu adi eli sedd E tempo i…"
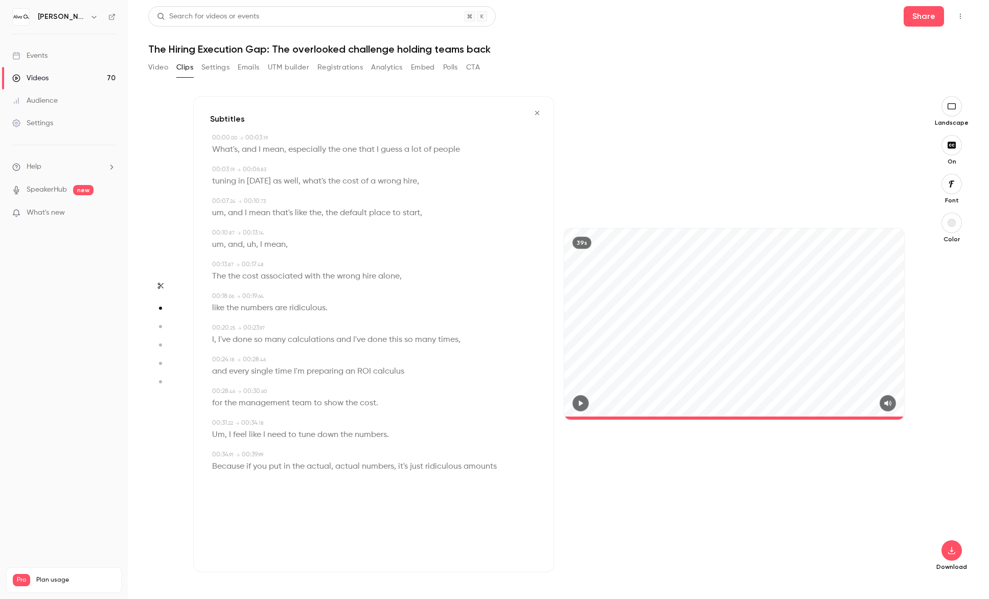
drag, startPoint x: 605, startPoint y: 418, endPoint x: 911, endPoint y: 416, distance: 305.2
click at [911, 416] on div "39s" at bounding box center [734, 334] width 361 height 476
type input "****"
